Goal: Communication & Community: Connect with others

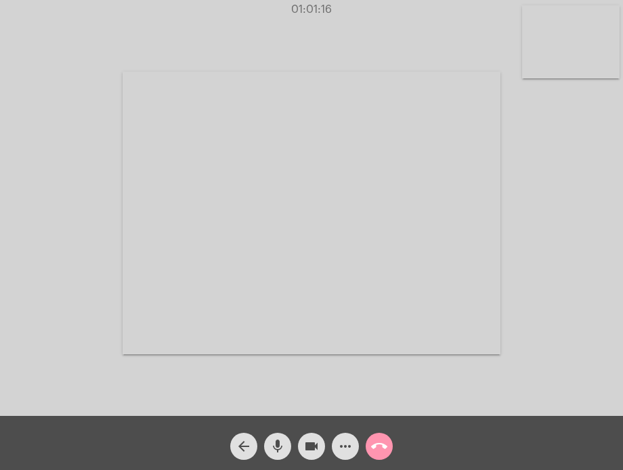
click at [384, 443] on mat-icon "call_end" at bounding box center [379, 447] width 16 height 16
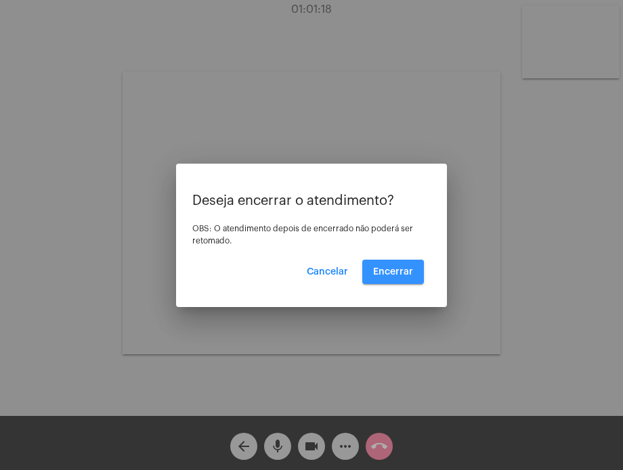
click at [393, 278] on button "Encerrar" at bounding box center [393, 272] width 62 height 24
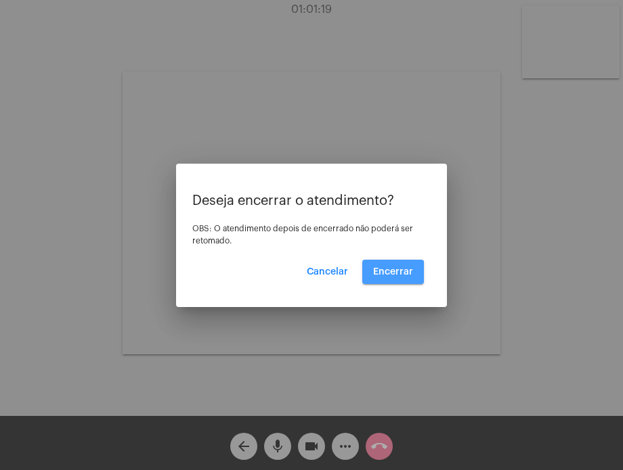
click at [393, 278] on button "Encerrar" at bounding box center [393, 272] width 62 height 24
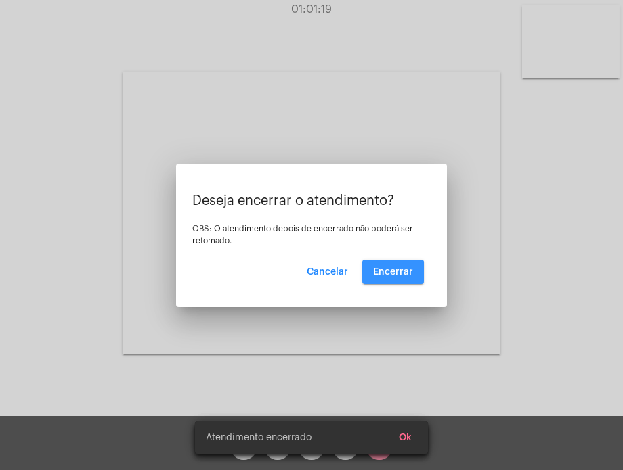
click at [393, 278] on button "Encerrar" at bounding box center [393, 272] width 62 height 24
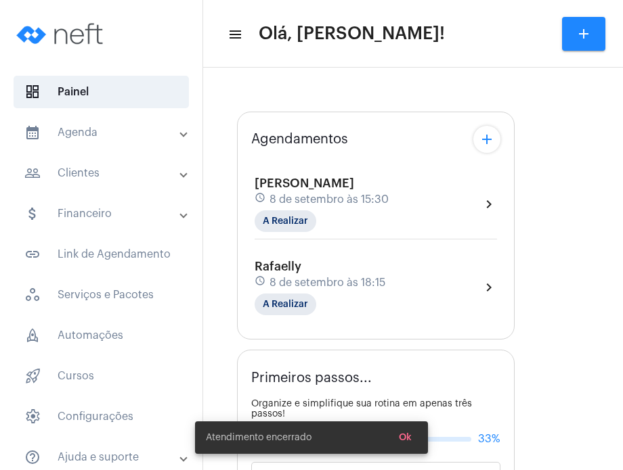
type input "[URL][DOMAIN_NAME][PERSON_NAME][PERSON_NAME]"
